Goal: Information Seeking & Learning: Check status

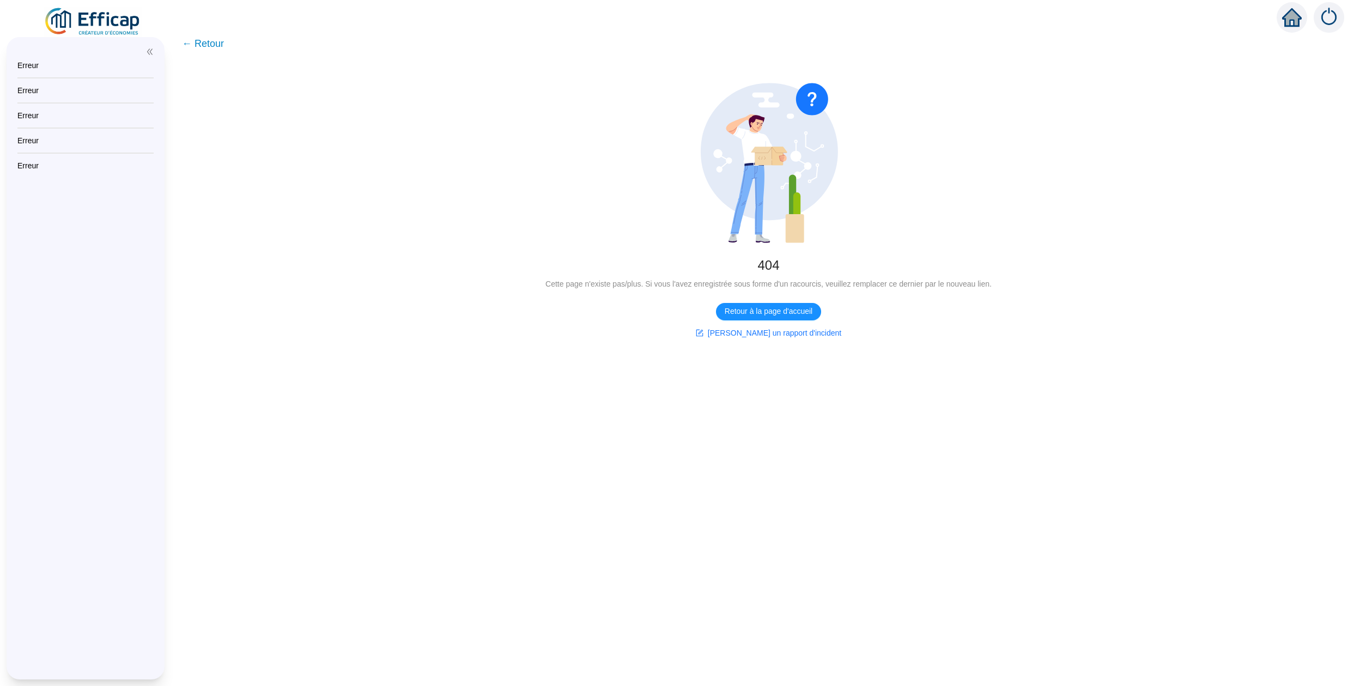
click at [105, 15] on img at bounding box center [93, 22] width 99 height 31
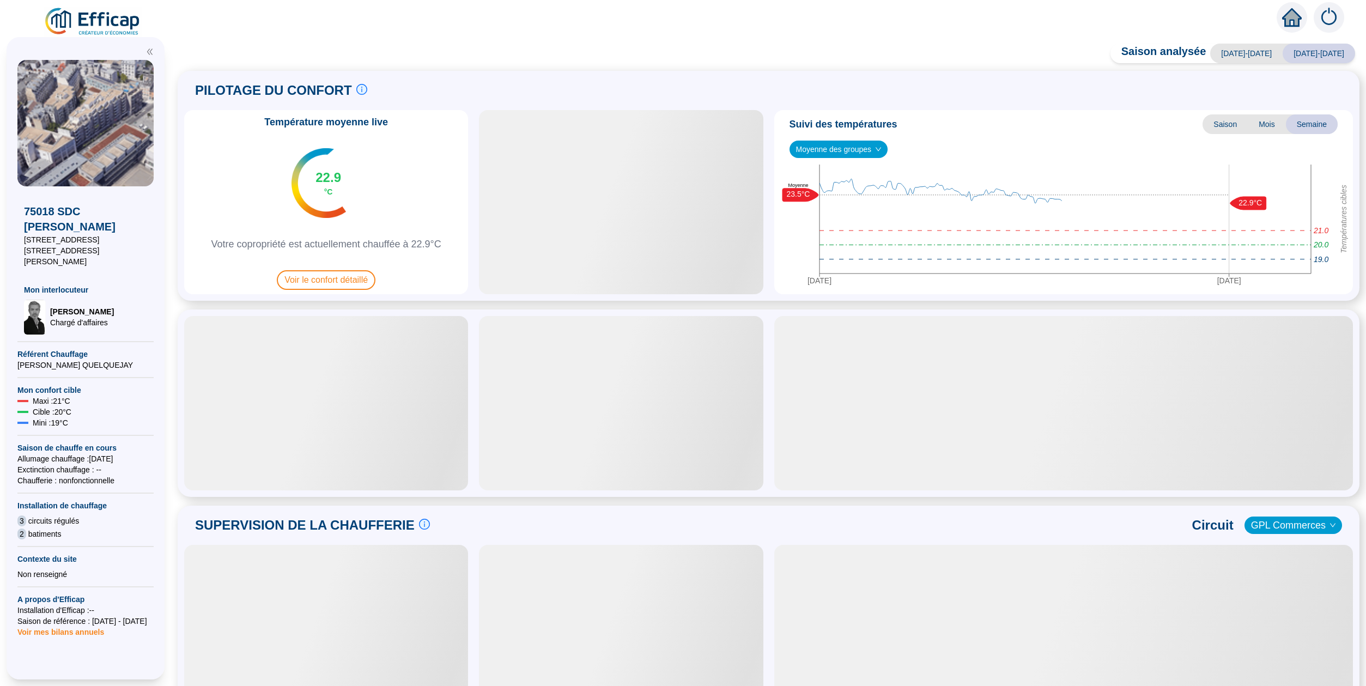
click at [1327, 57] on span "[DATE]-[DATE]" at bounding box center [1318, 54] width 72 height 20
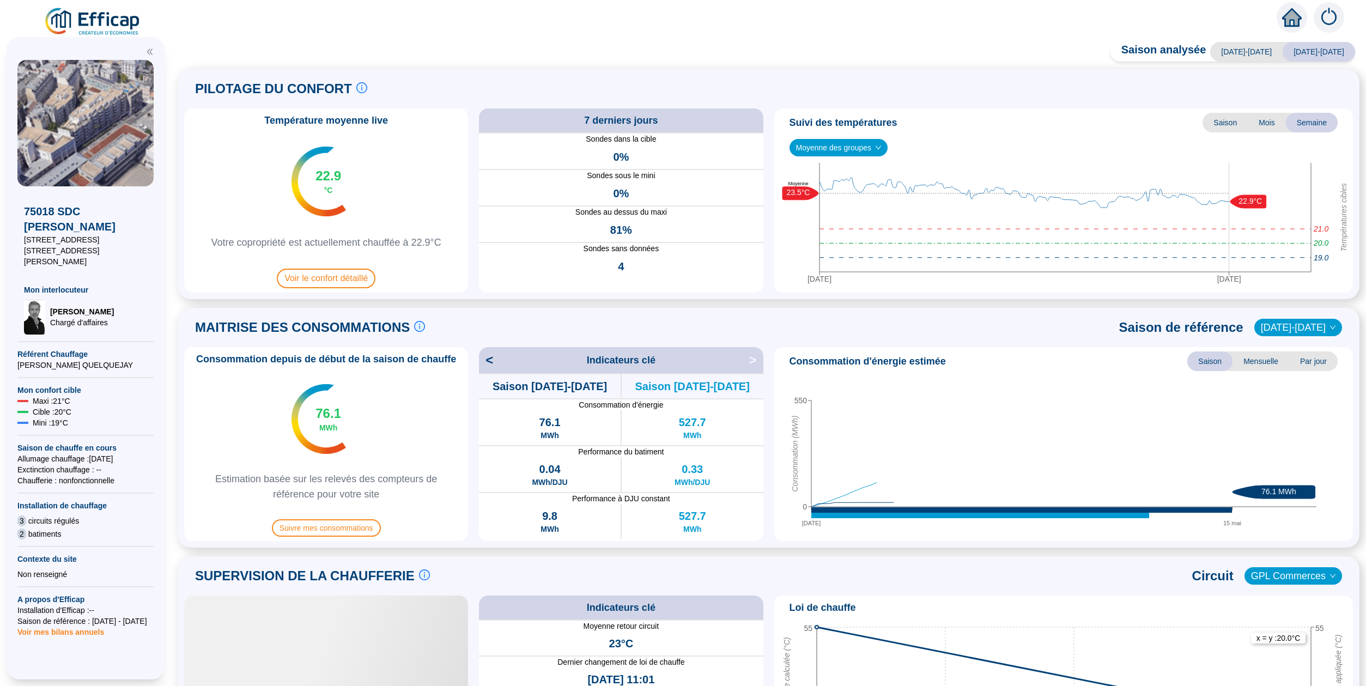
click at [1229, 121] on span "Saison" at bounding box center [1224, 123] width 45 height 20
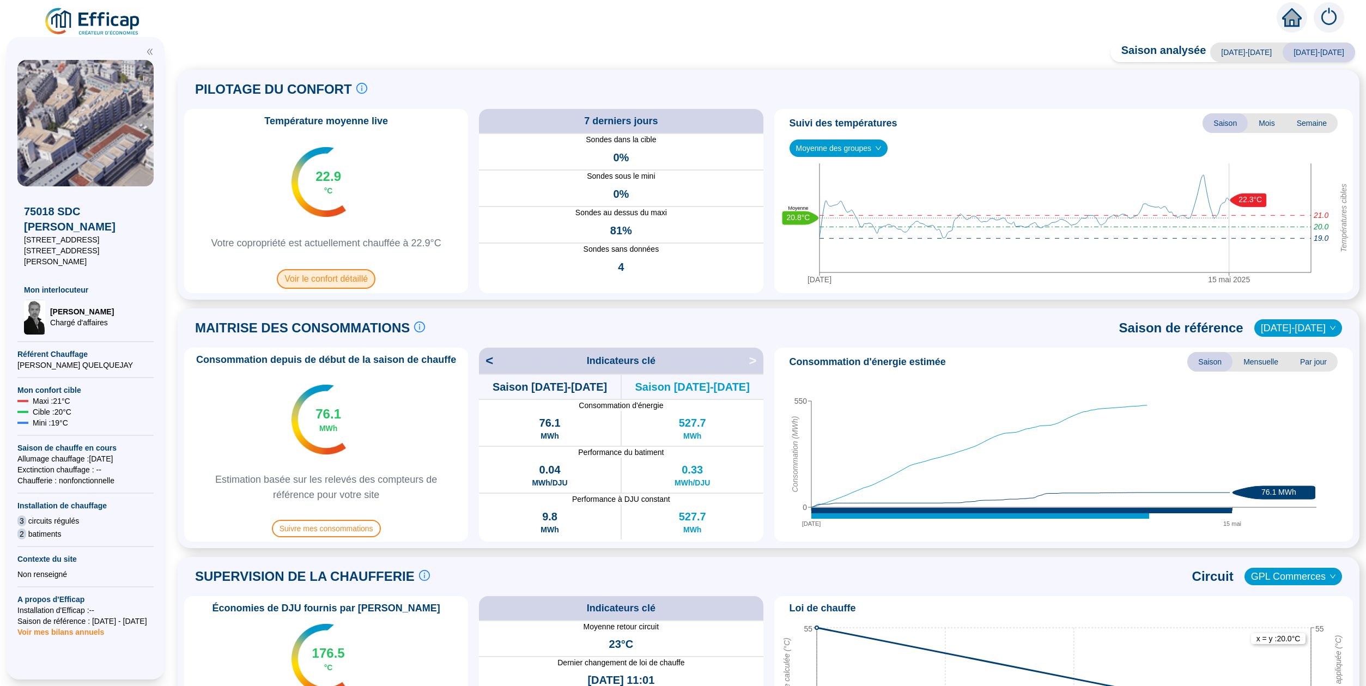
click at [333, 279] on span "Voir le confort détaillé" at bounding box center [326, 279] width 99 height 20
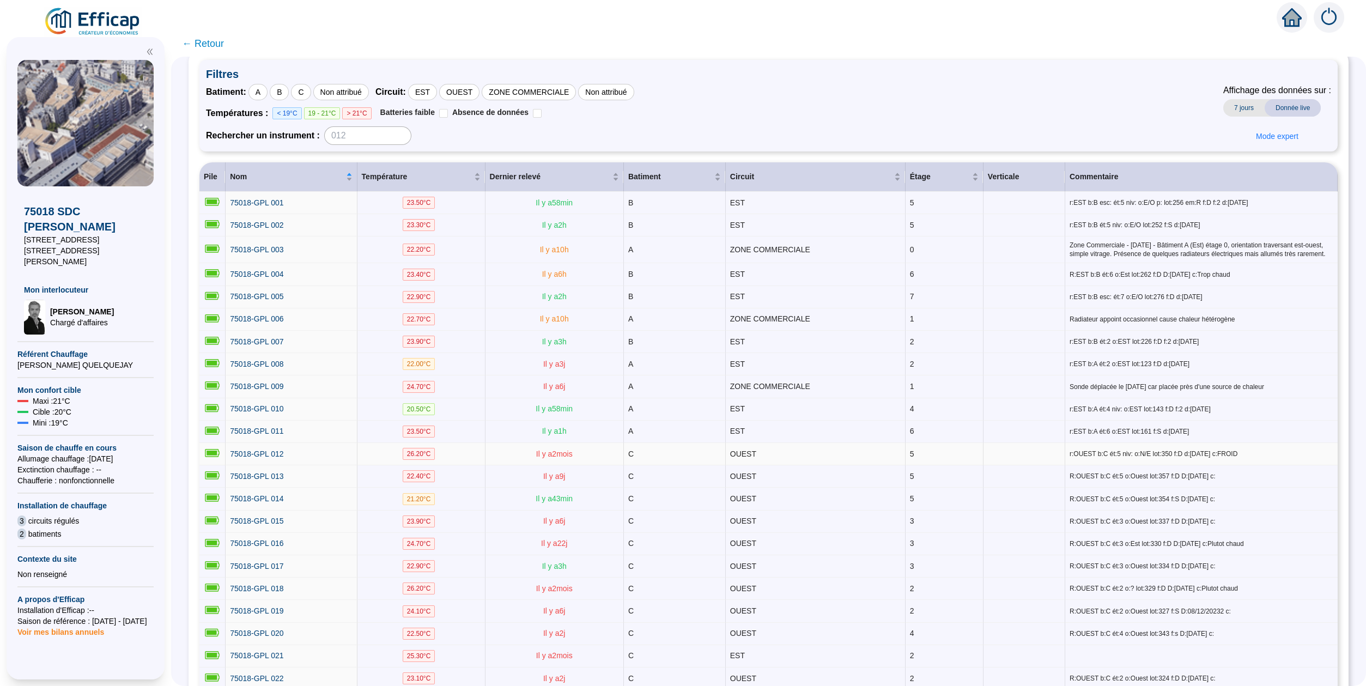
scroll to position [124, 0]
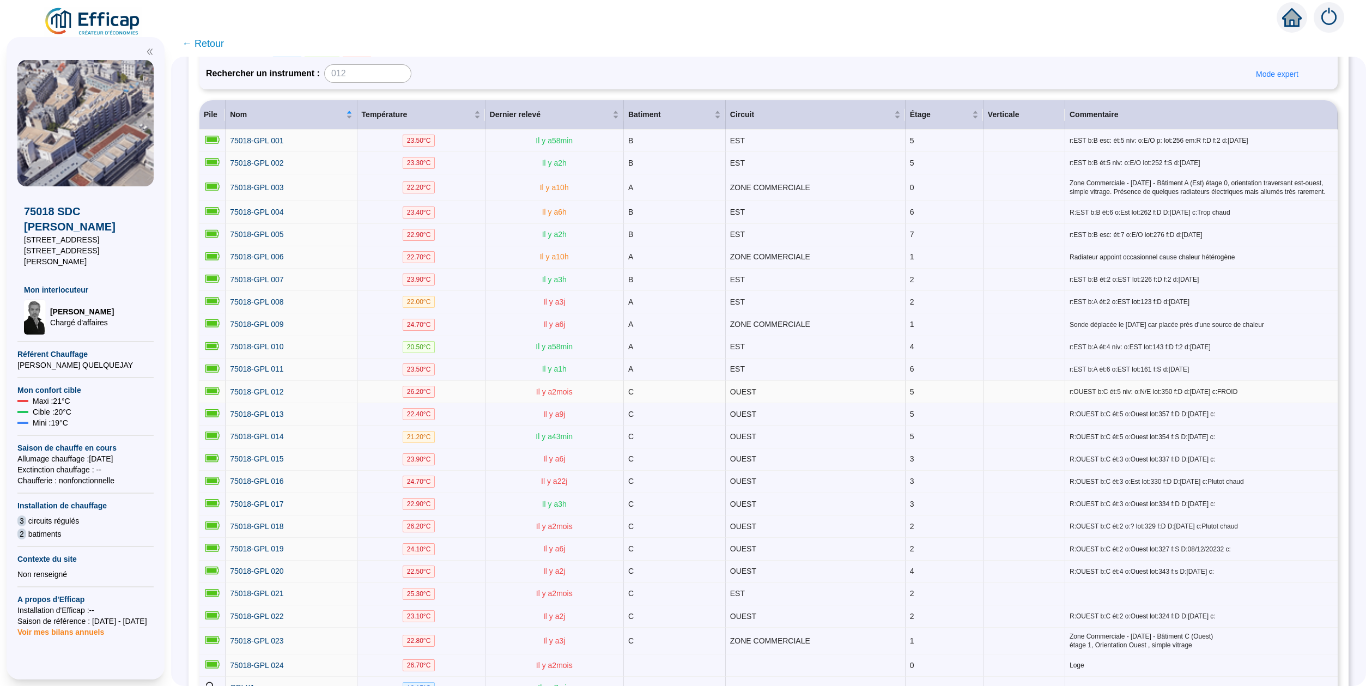
drag, startPoint x: 559, startPoint y: 400, endPoint x: 1270, endPoint y: 400, distance: 711.4
click at [1270, 400] on tr "75018-GPL 012 26.20 °C Il y a 2 mois C OUEST 5 r:OUEST b:C ét:5 niv: o:N/E lot:…" at bounding box center [768, 392] width 1138 height 22
click at [1281, 396] on span "r:OUEST b:C ét:5 niv: o:N/E lot:350 f:D d:[DATE] c:FROID" at bounding box center [1201, 391] width 264 height 9
drag, startPoint x: 1230, startPoint y: 407, endPoint x: 342, endPoint y: 382, distance: 888.2
click at [244, 395] on tr "75018-GPL 012 26.20 °C Il y a 2 mois C OUEST 5 r:OUEST b:C ét:5 niv: o:N/E lot:…" at bounding box center [768, 392] width 1138 height 22
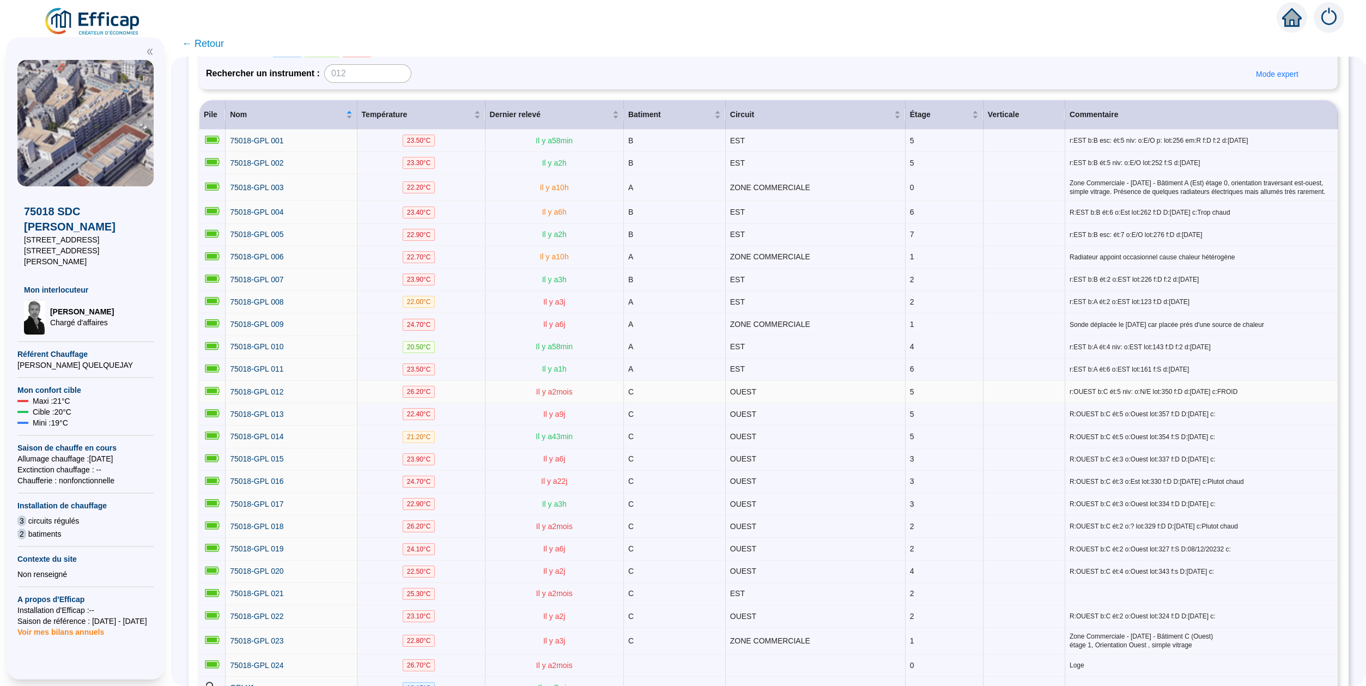
click at [467, 400] on td "26.20 °C" at bounding box center [421, 392] width 128 height 22
click at [254, 396] on span "75018-GPL 012" at bounding box center [256, 391] width 53 height 9
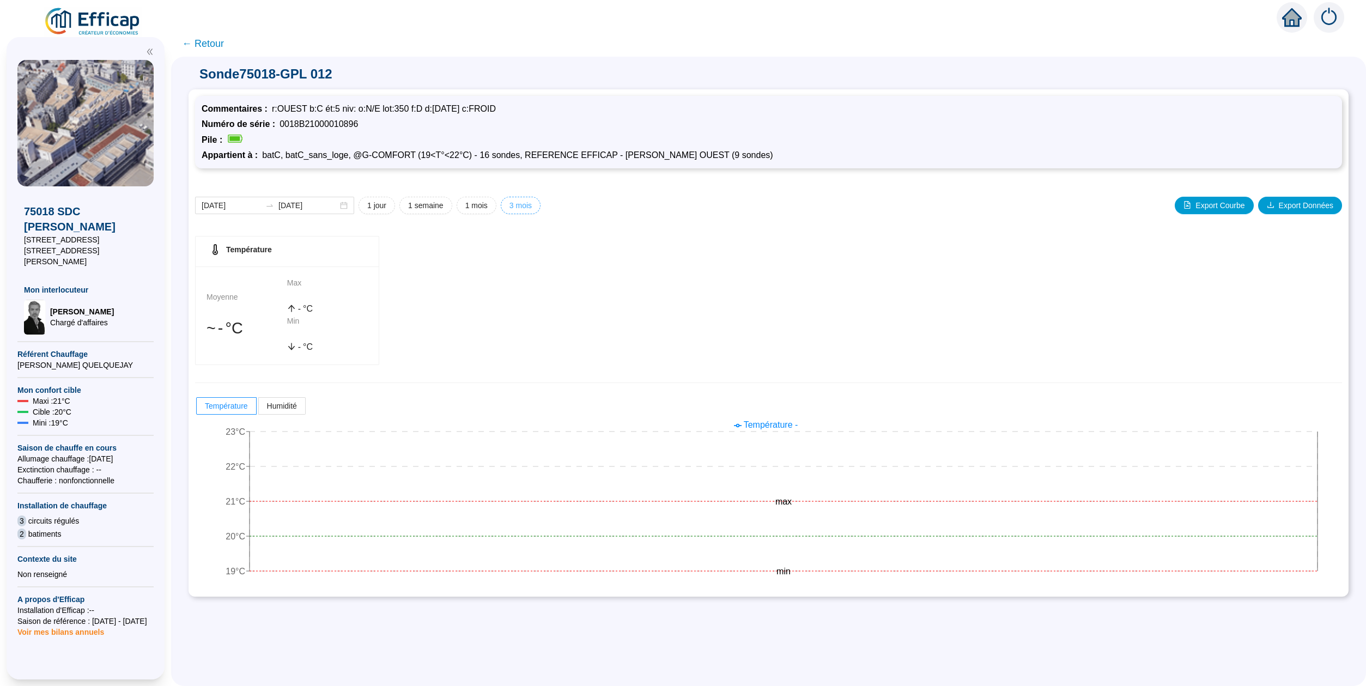
click at [522, 206] on span "3 mois" at bounding box center [520, 205] width 22 height 11
type input "[DATE]"
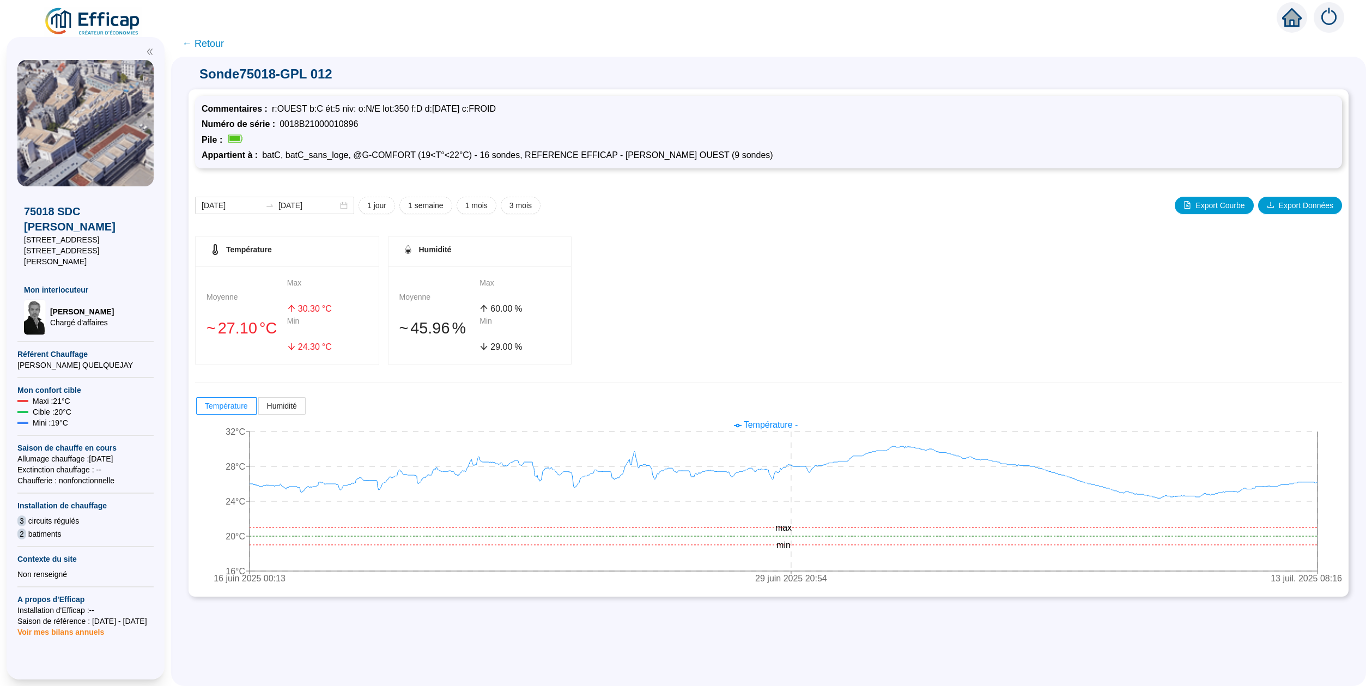
click at [535, 215] on div "[DATE] [DATE] 1 jour 1 semaine 1 mois 3 mois Export Courbe Export Données Tempé…" at bounding box center [768, 382] width 1147 height 415
click at [519, 200] on span "3 mois" at bounding box center [520, 205] width 22 height 11
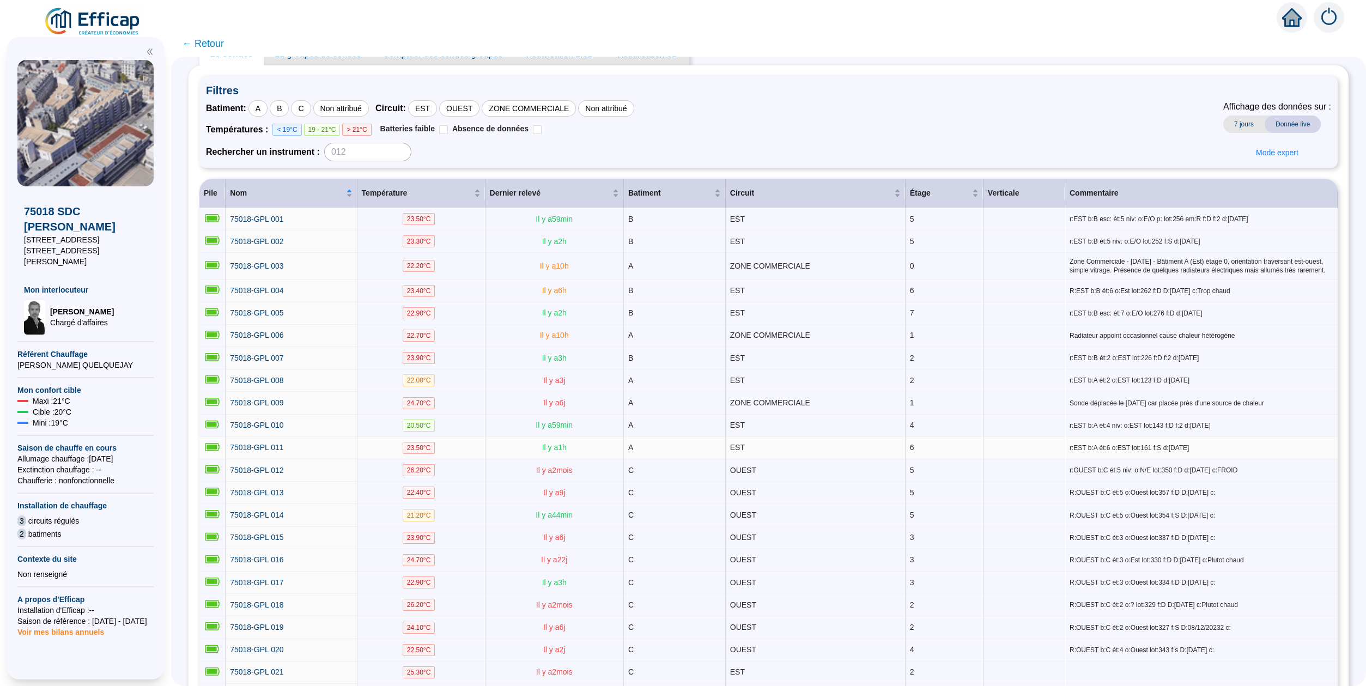
scroll to position [62, 0]
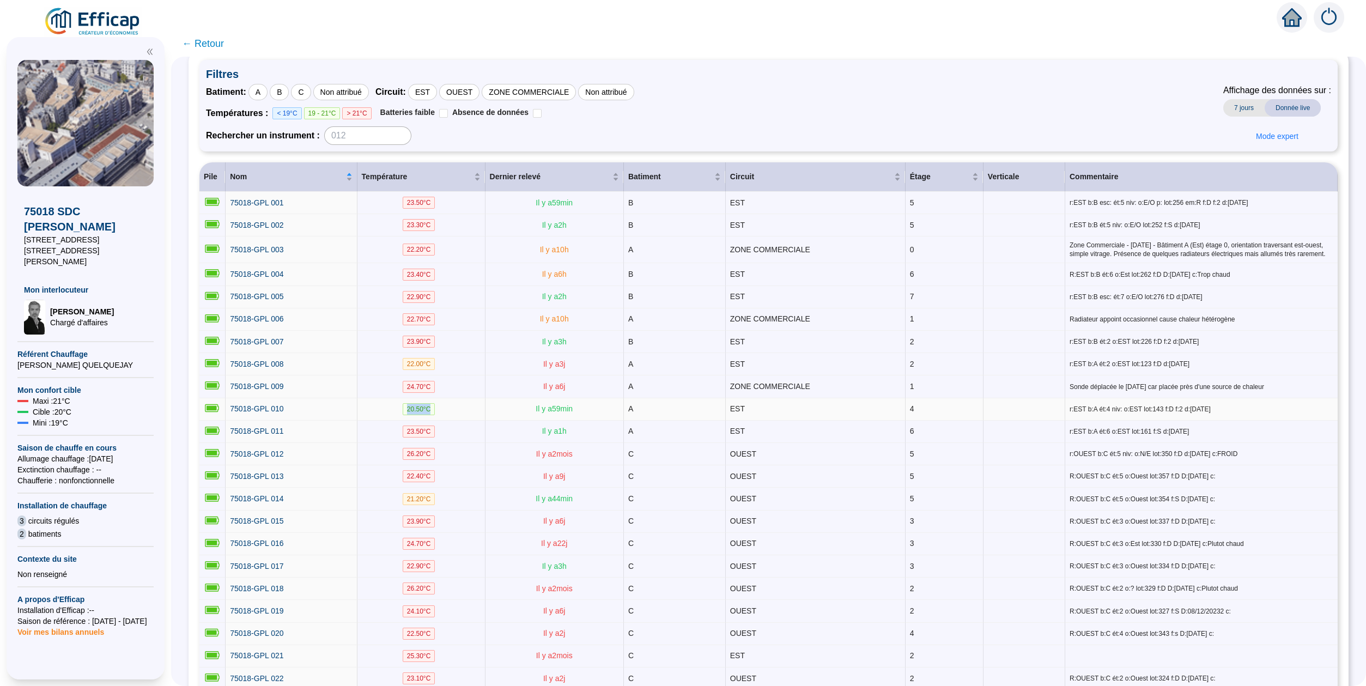
drag, startPoint x: 447, startPoint y: 417, endPoint x: 350, endPoint y: 422, distance: 97.6
click at [350, 421] on tr "75018-GPL 010 20.50 °C Il y a 59 min A EST 4 r:EST b:A ét:4 niv: o:EST lot:143 …" at bounding box center [768, 409] width 1138 height 22
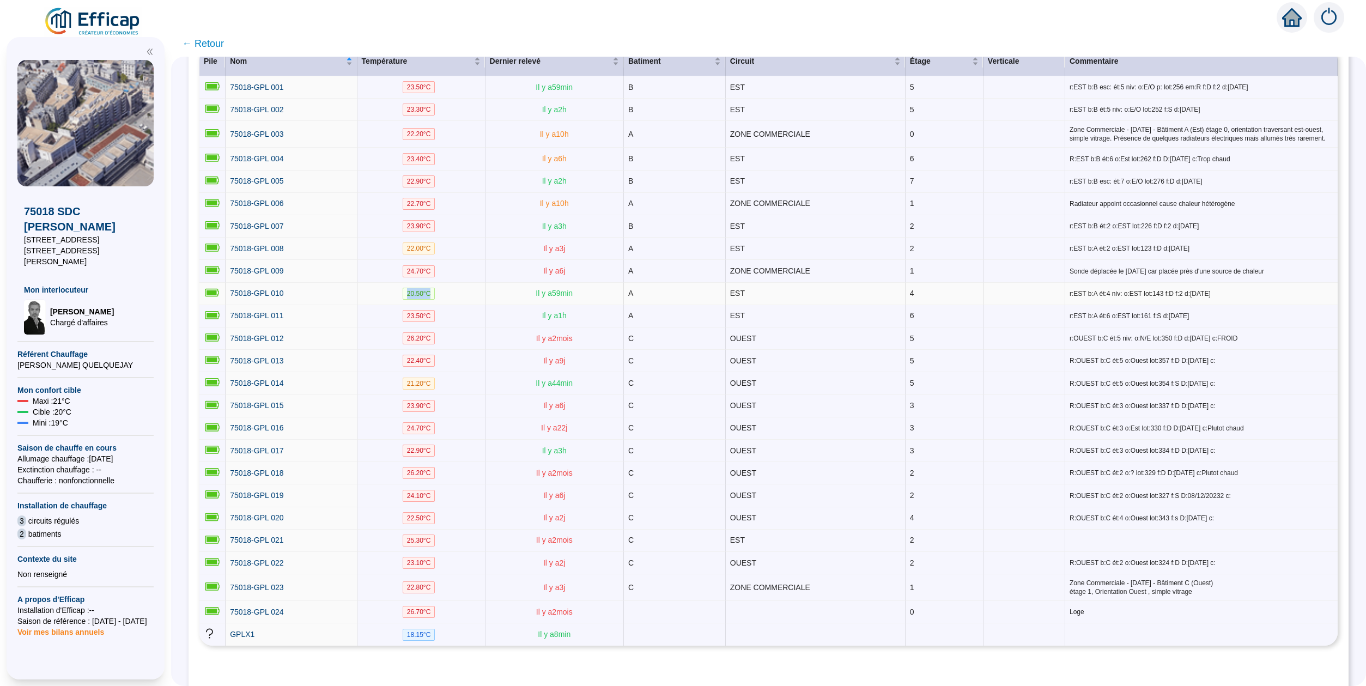
scroll to position [200, 0]
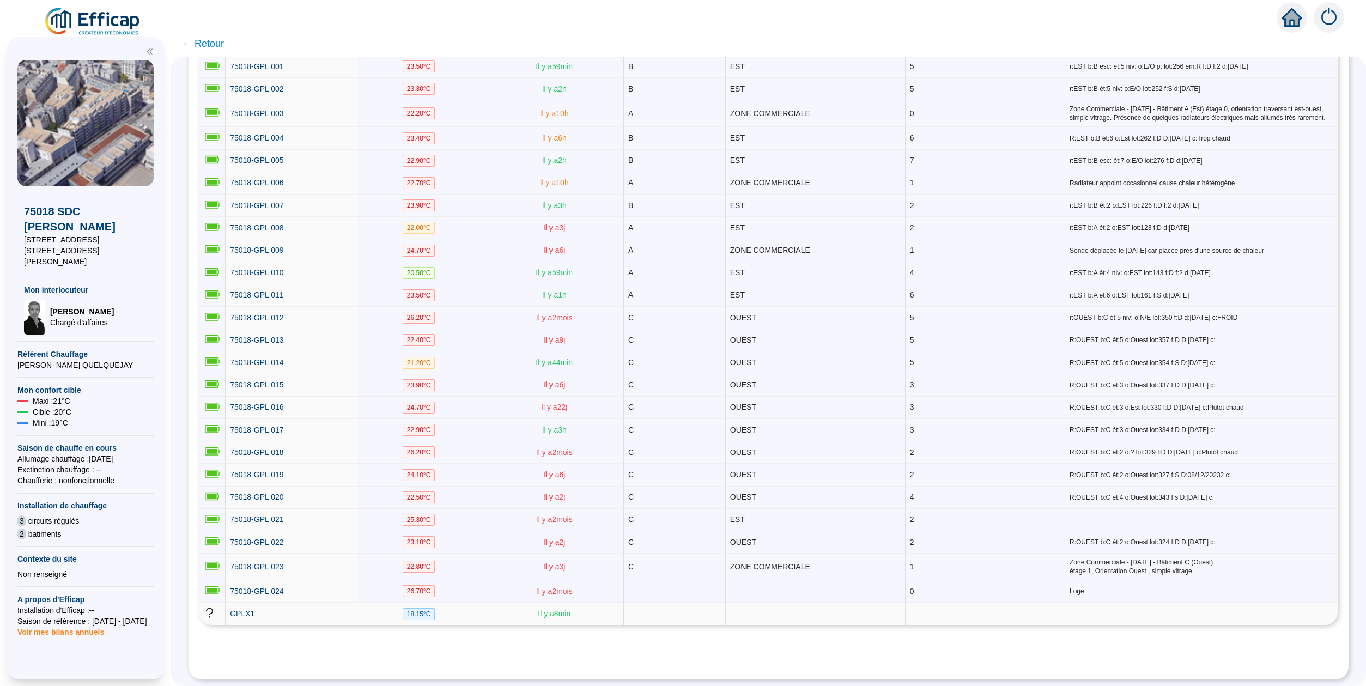
click at [534, 623] on td "Il y a 8 min" at bounding box center [554, 613] width 138 height 22
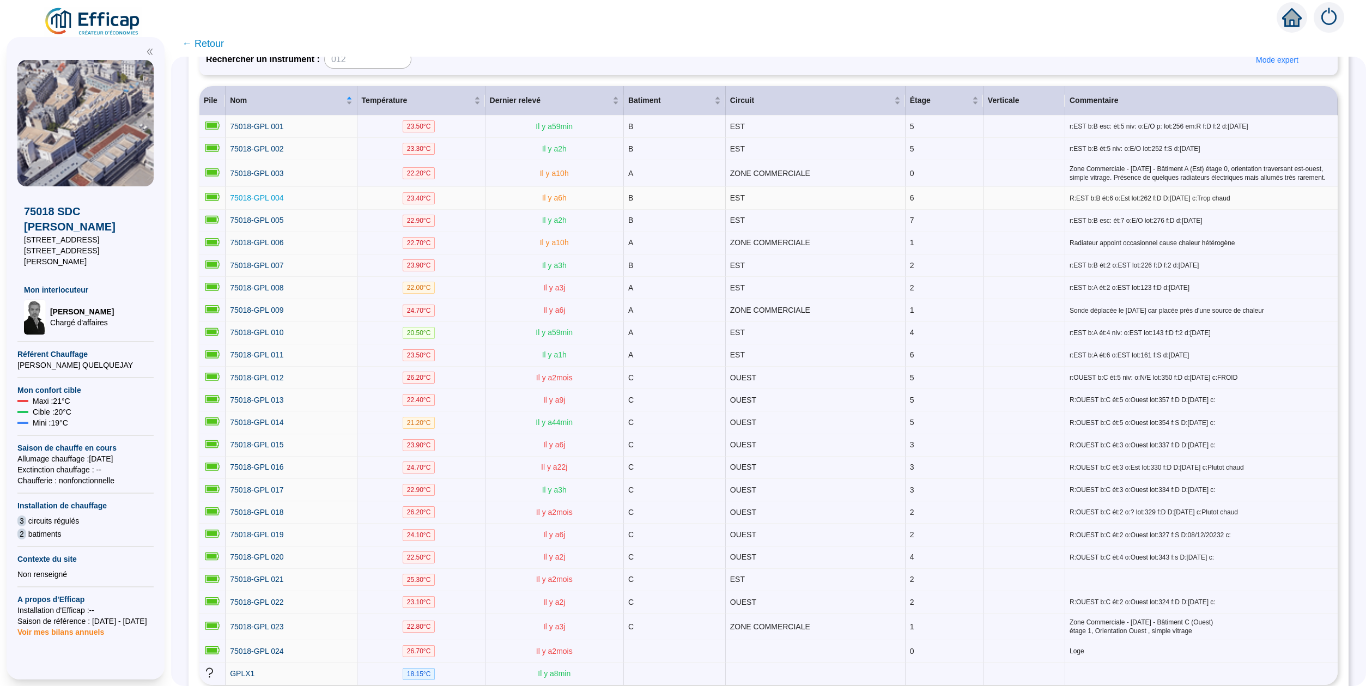
click at [271, 202] on span "75018-GPL 004" at bounding box center [256, 197] width 53 height 9
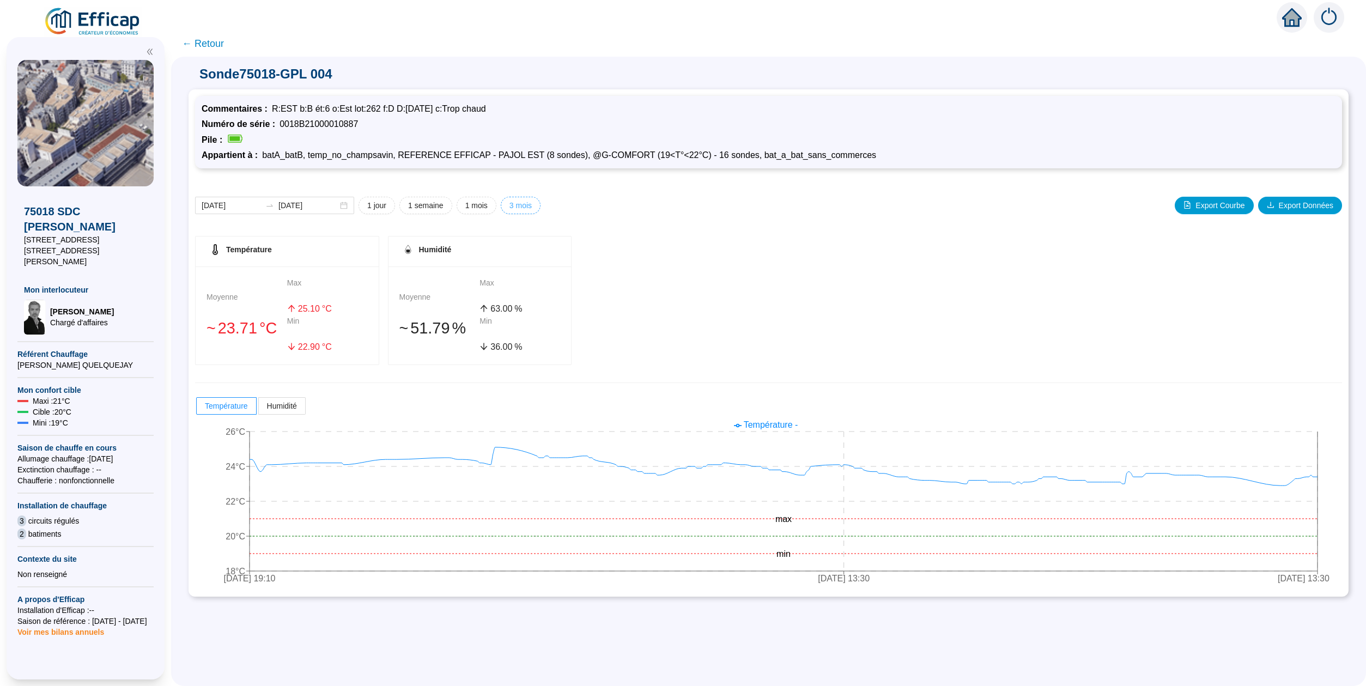
click at [524, 205] on span "3 mois" at bounding box center [520, 205] width 22 height 11
type input "[DATE]"
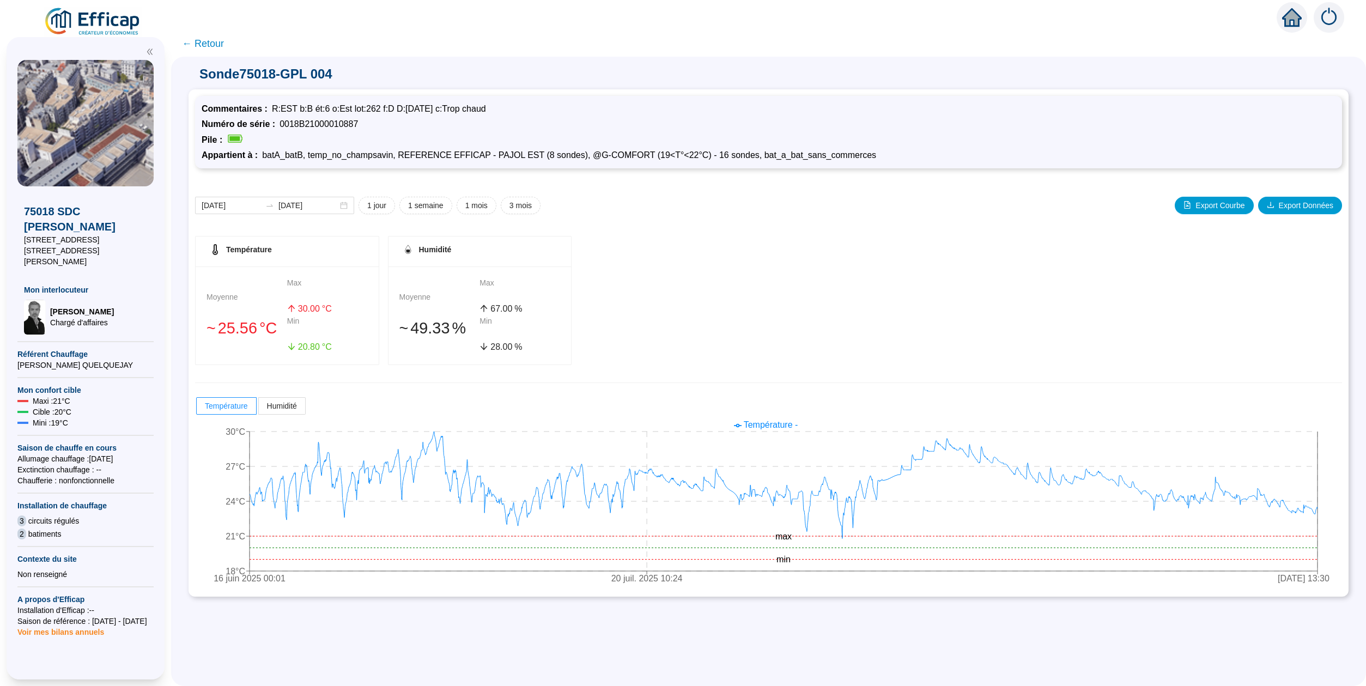
click at [205, 40] on span "← Retour" at bounding box center [203, 43] width 42 height 15
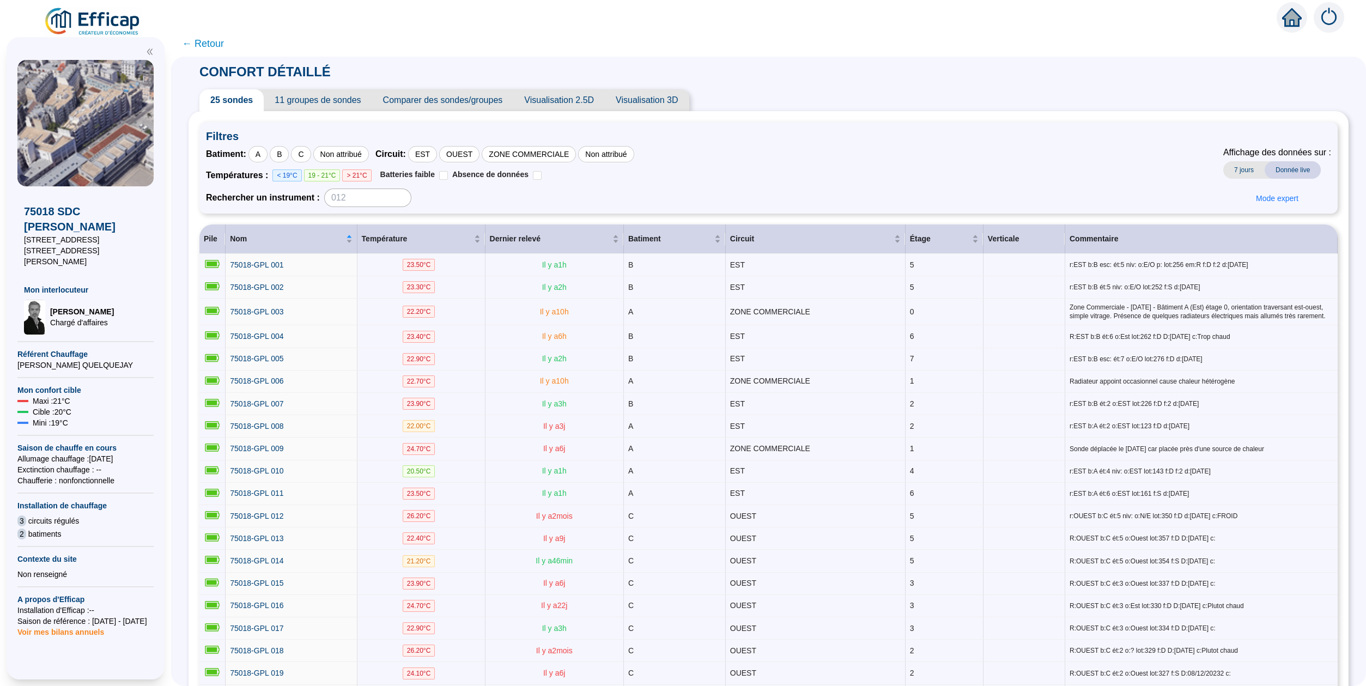
click at [112, 22] on img at bounding box center [93, 22] width 99 height 31
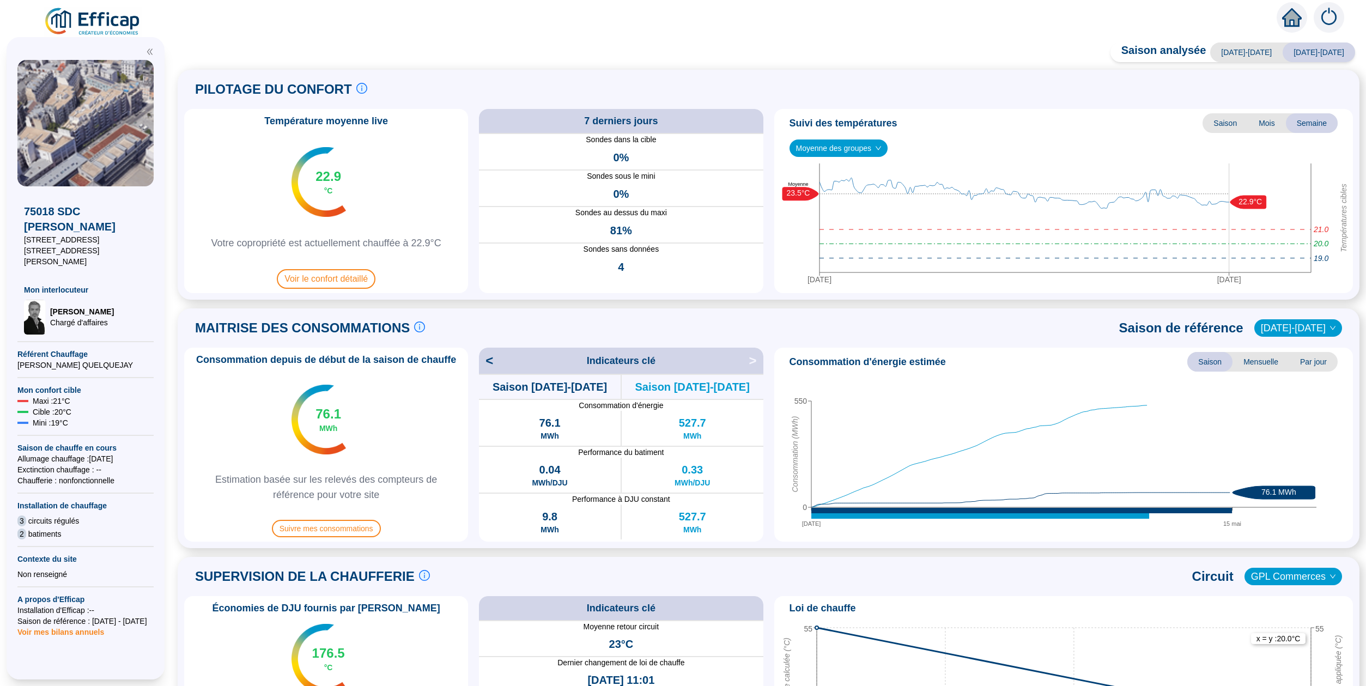
click at [1230, 126] on span "Saison" at bounding box center [1224, 123] width 45 height 20
click at [1264, 124] on span "Mois" at bounding box center [1266, 123] width 38 height 20
click at [1238, 126] on span "Saison" at bounding box center [1224, 123] width 45 height 20
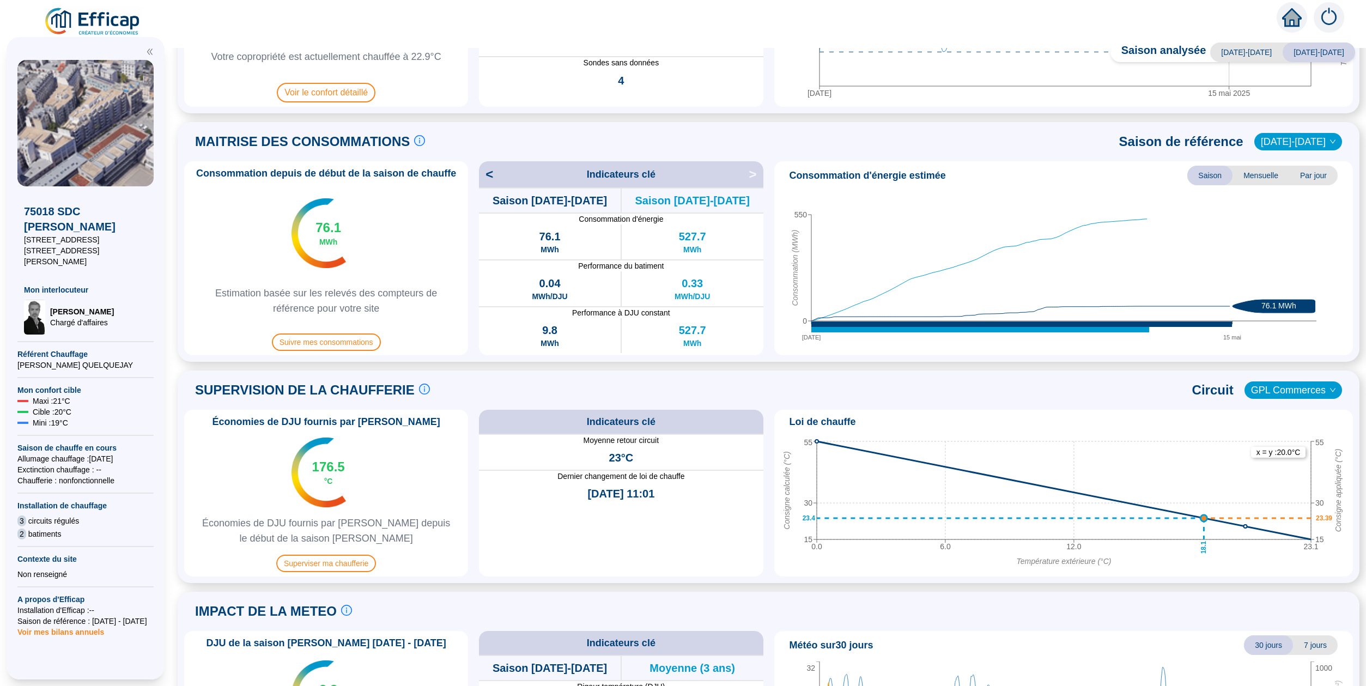
scroll to position [315, 0]
